Goal: Find specific fact: Find specific page/section

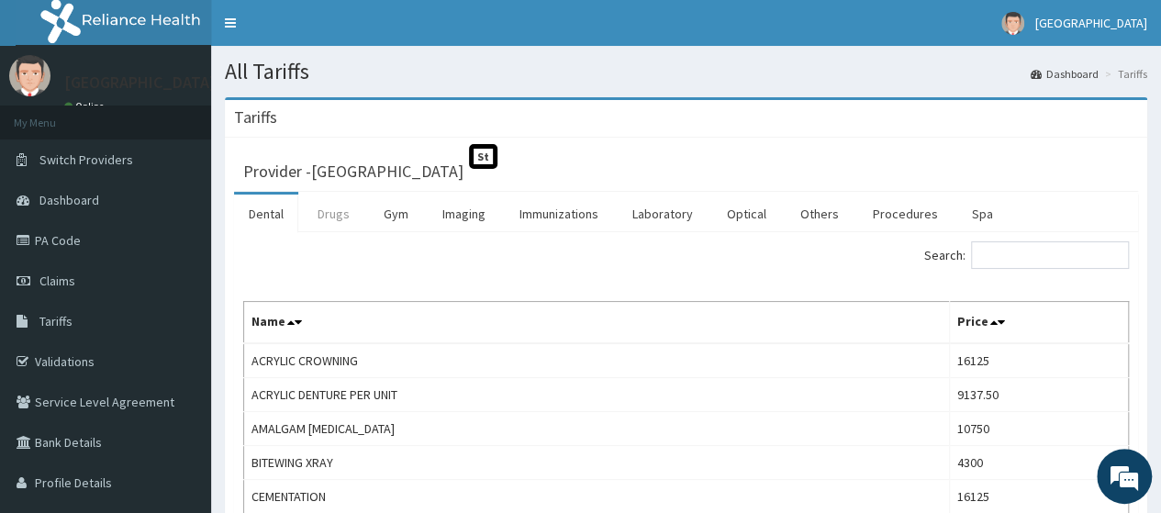
click at [339, 217] on link "Drugs" at bounding box center [333, 214] width 61 height 39
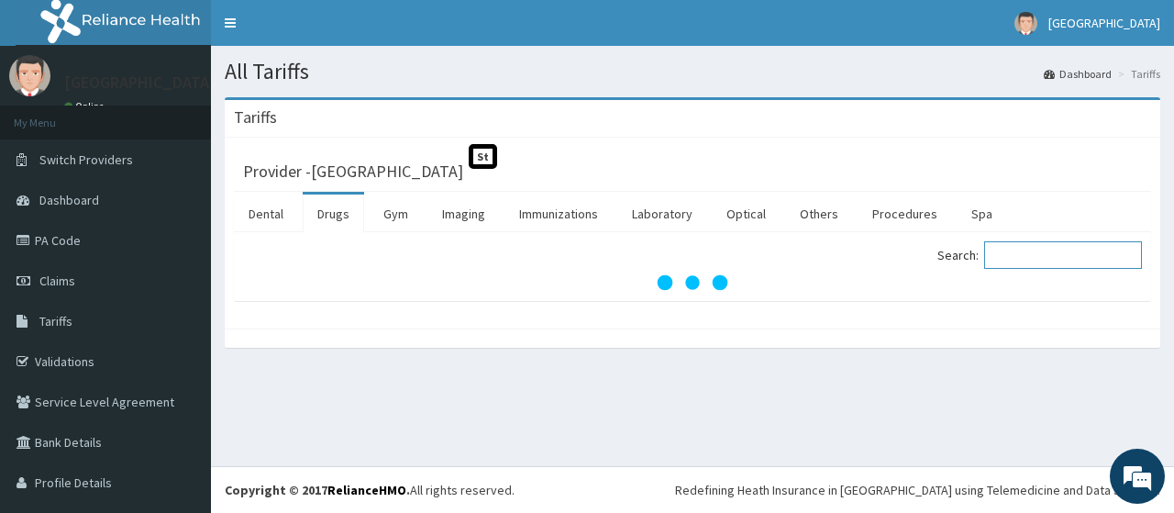
click at [1006, 258] on input "Search:" at bounding box center [1063, 255] width 158 height 28
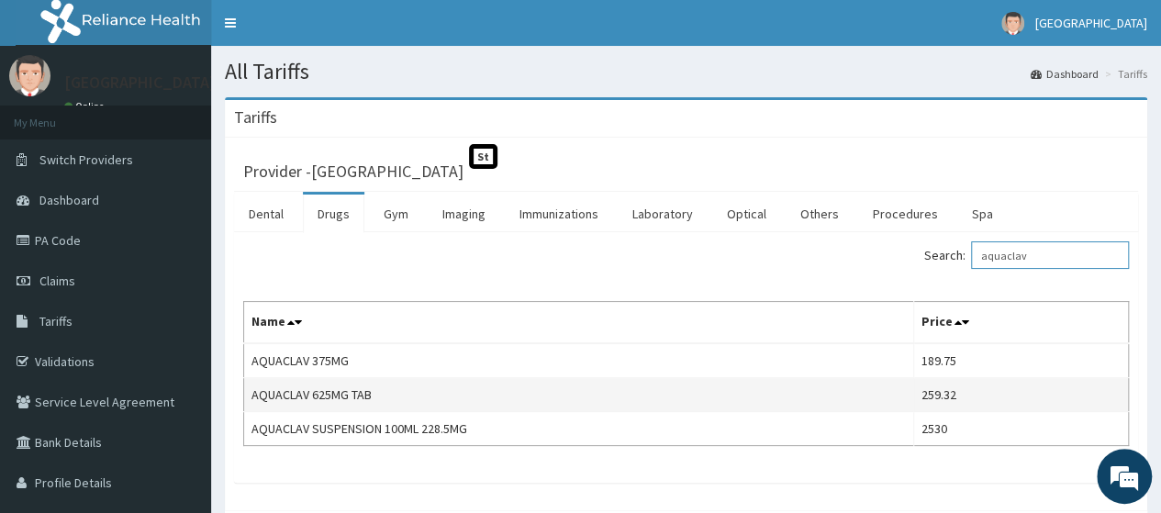
type input "aquaclav"
click at [794, 387] on td "AQUACLAV 625MG TAB" at bounding box center [579, 395] width 670 height 34
click at [418, 391] on td "AQUACLAV 625MG TAB" at bounding box center [579, 395] width 670 height 34
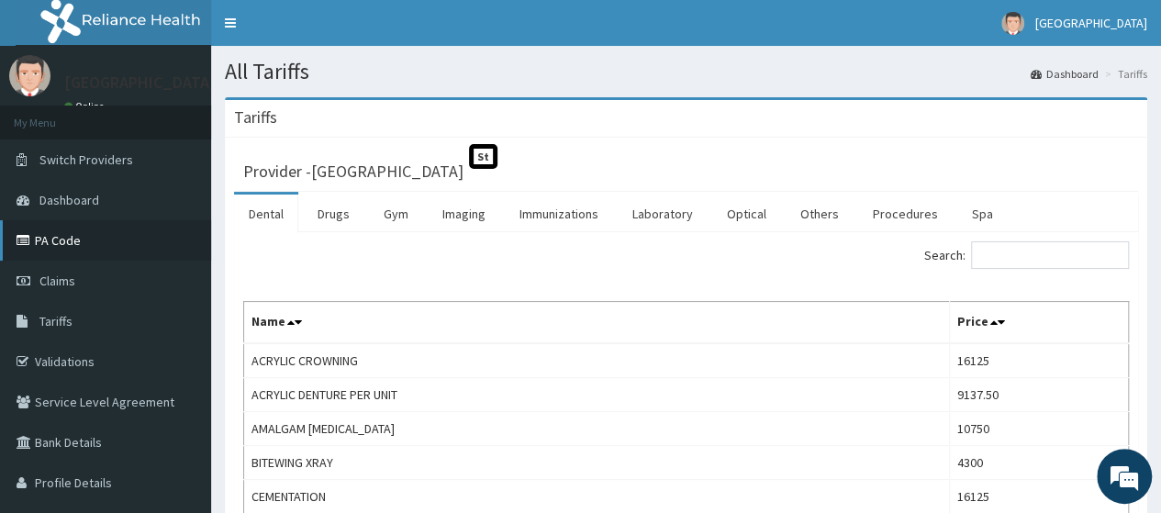
click at [66, 245] on link "PA Code" at bounding box center [105, 240] width 211 height 40
